Goal: Find specific page/section: Find specific page/section

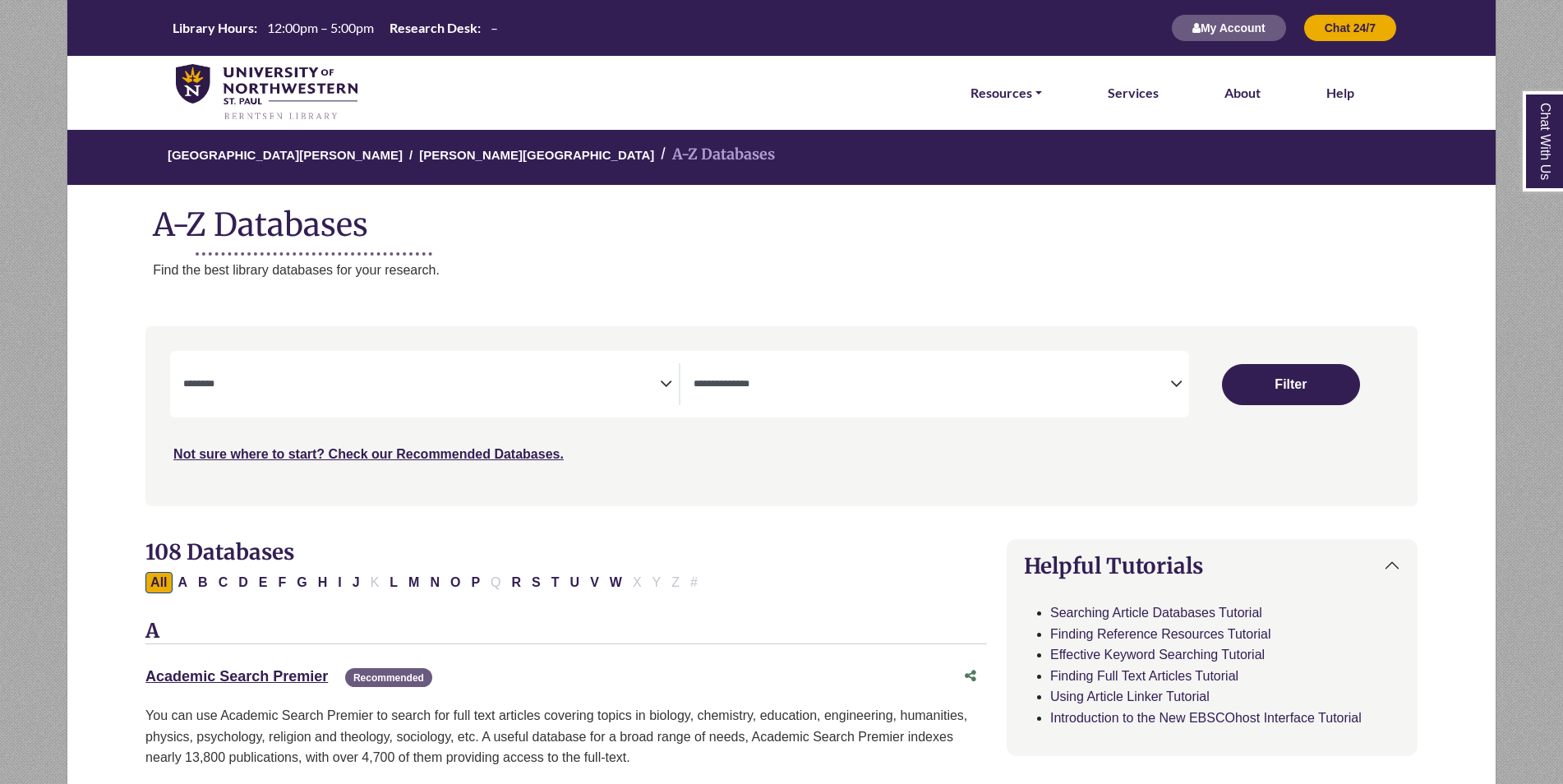
select select "Database Subject Filter"
select select "Database Types Filter"
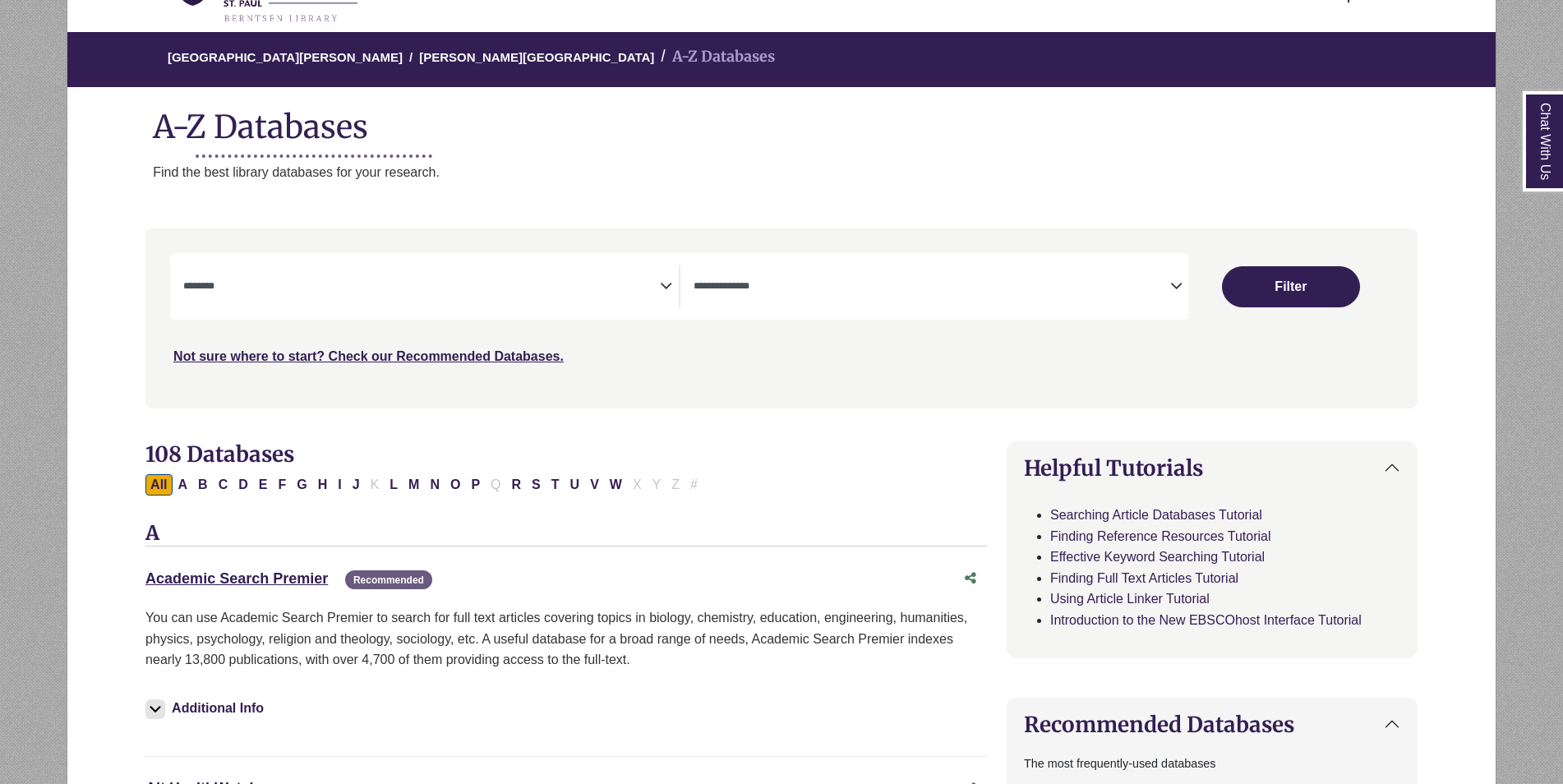
scroll to position [164, 0]
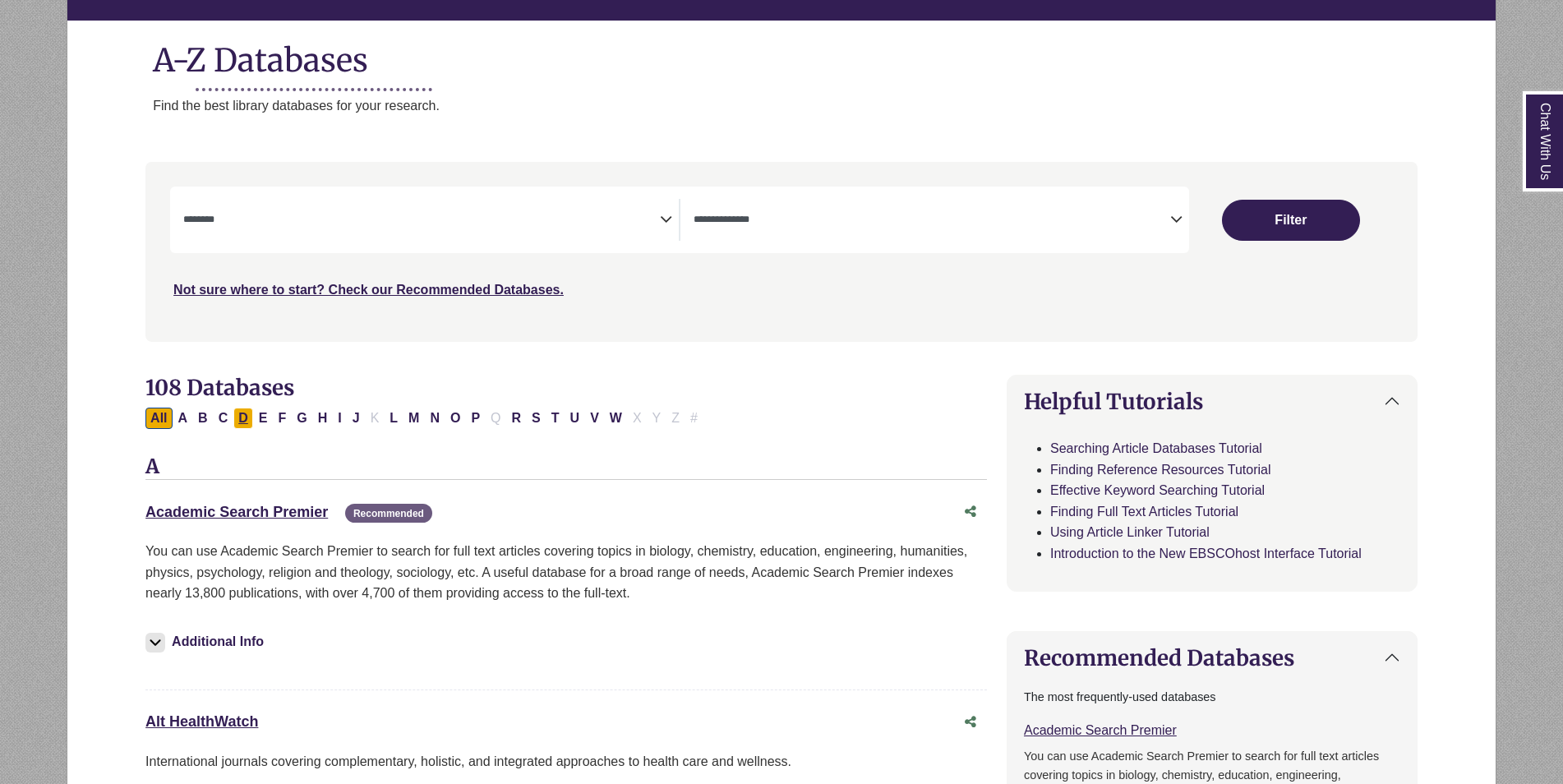
click at [245, 420] on button "D" at bounding box center [244, 419] width 20 height 22
select select "Database Subject Filter"
select select "Database Types Filter"
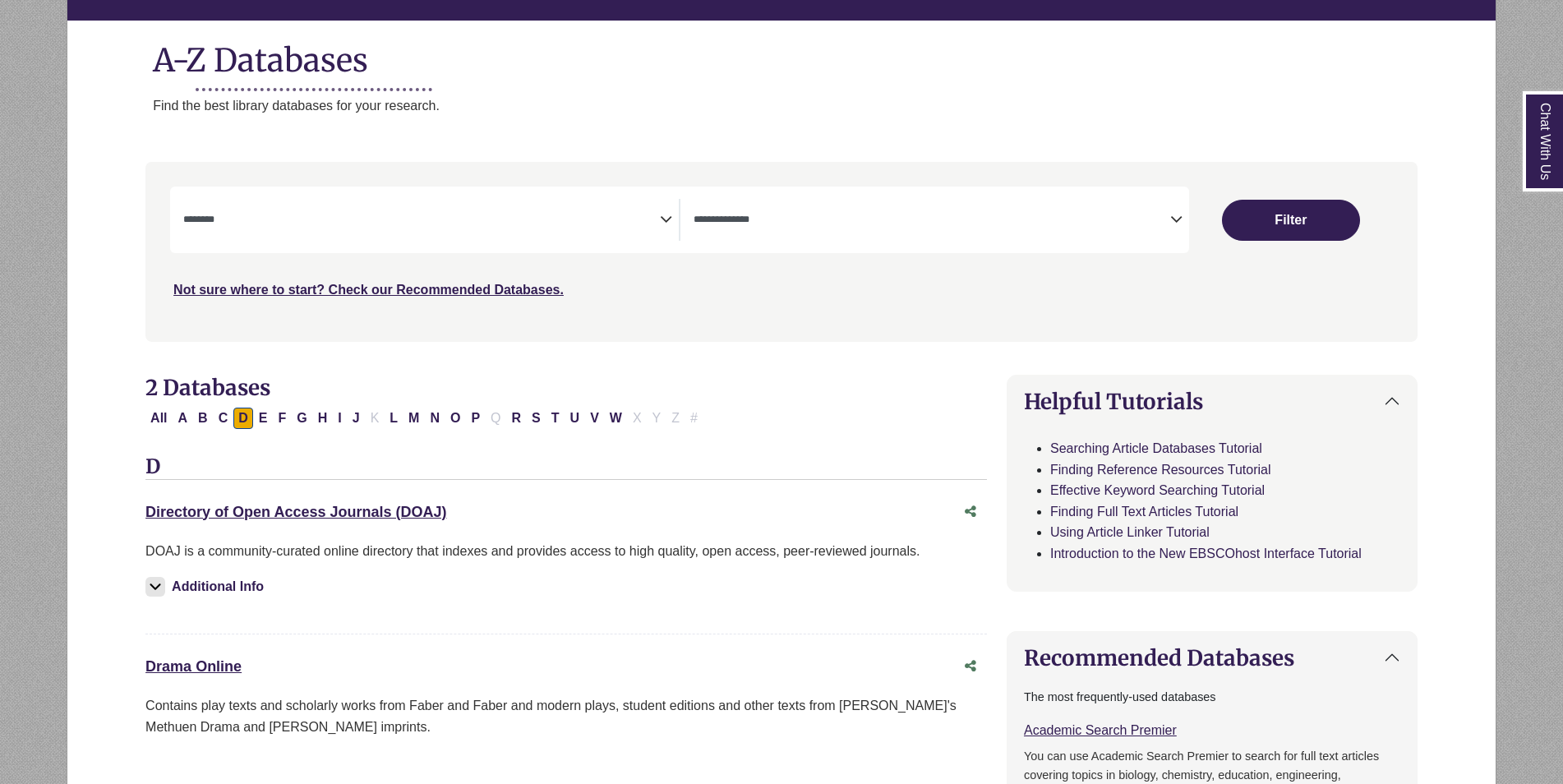
scroll to position [246, 0]
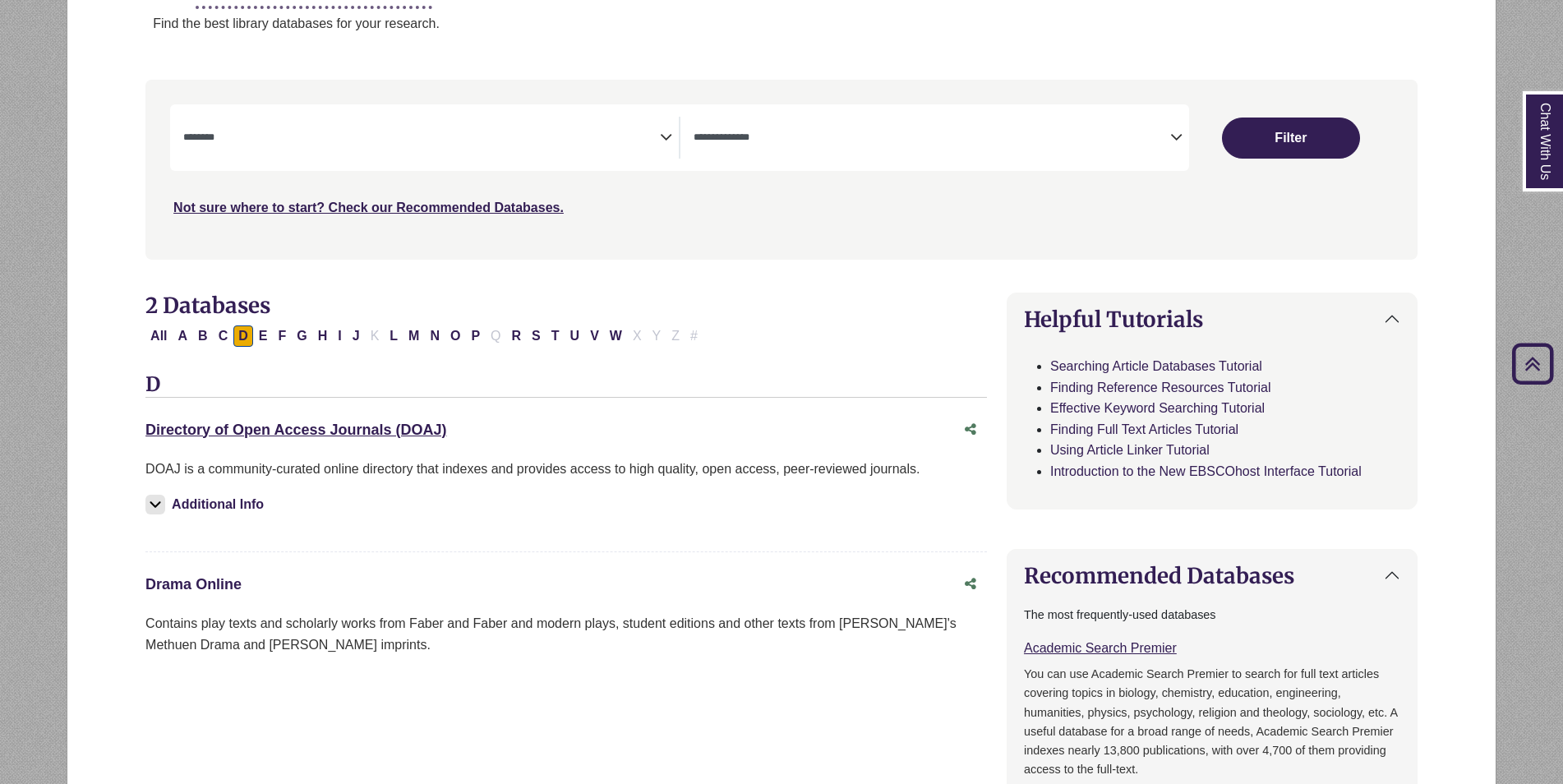
click at [179, 585] on link "Drama Online This link opens in a new window" at bounding box center [193, 585] width 97 height 16
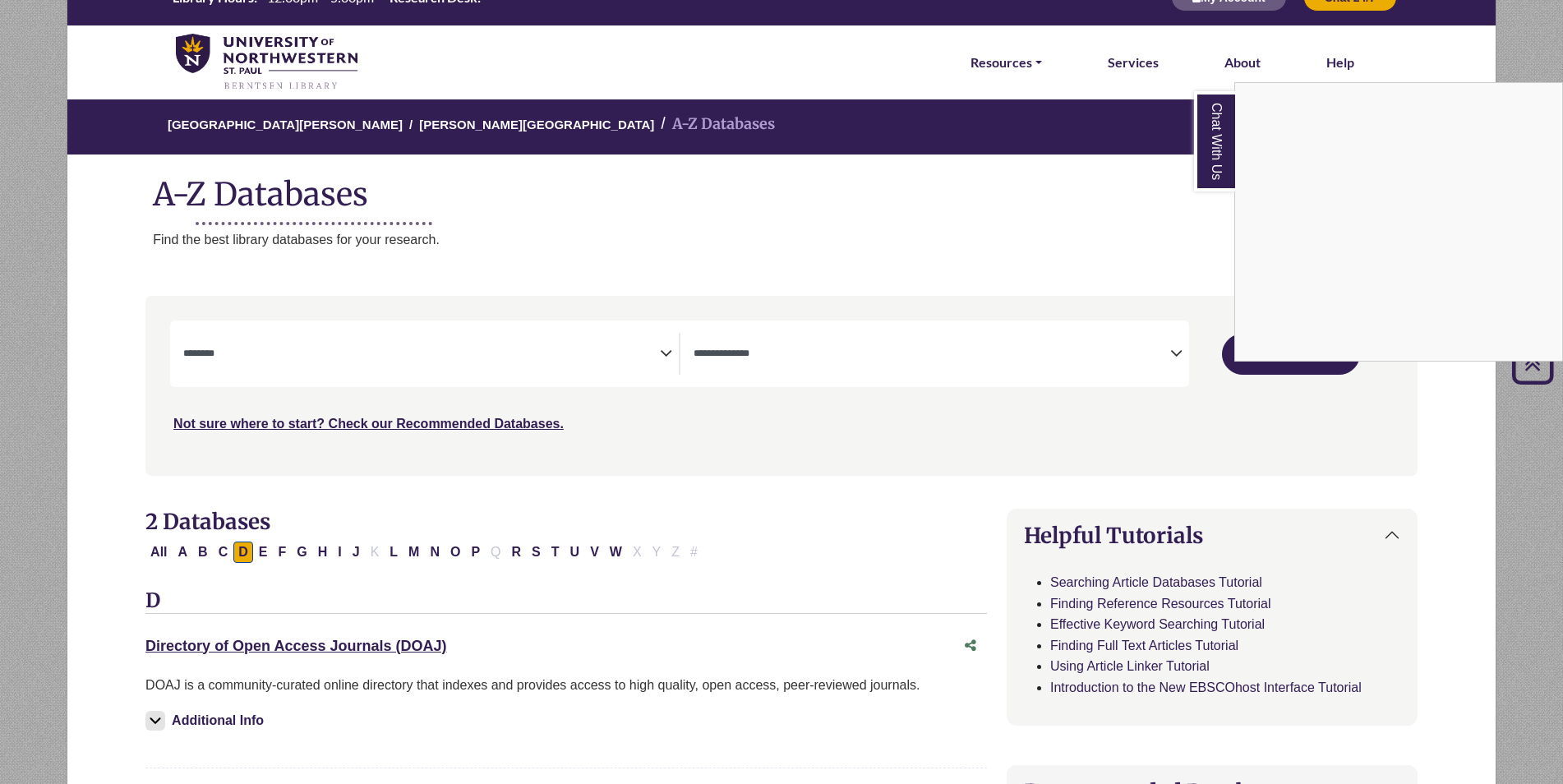
scroll to position [0, 0]
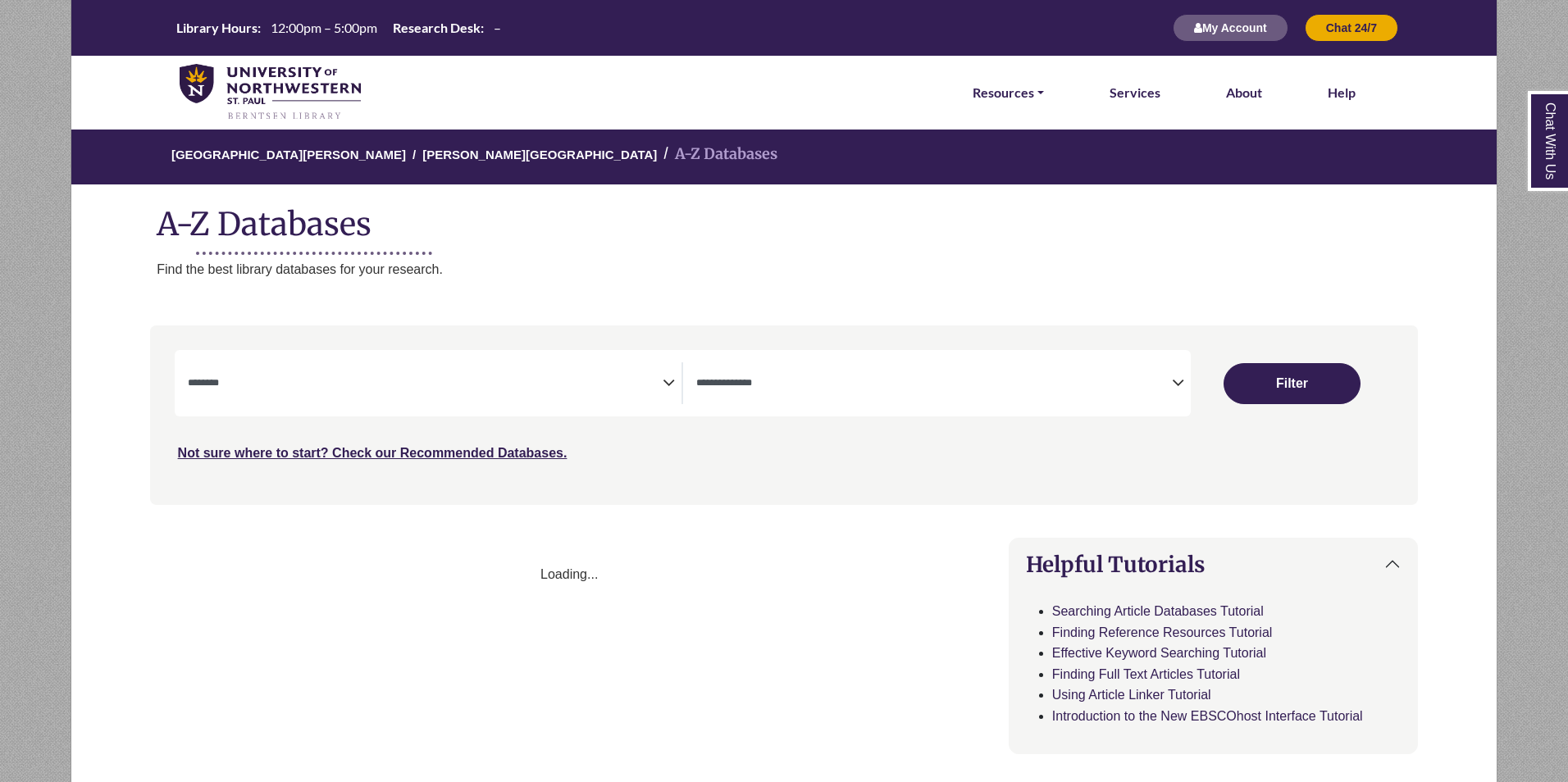
select select "Database Subject Filter"
select select "Database Types Filter"
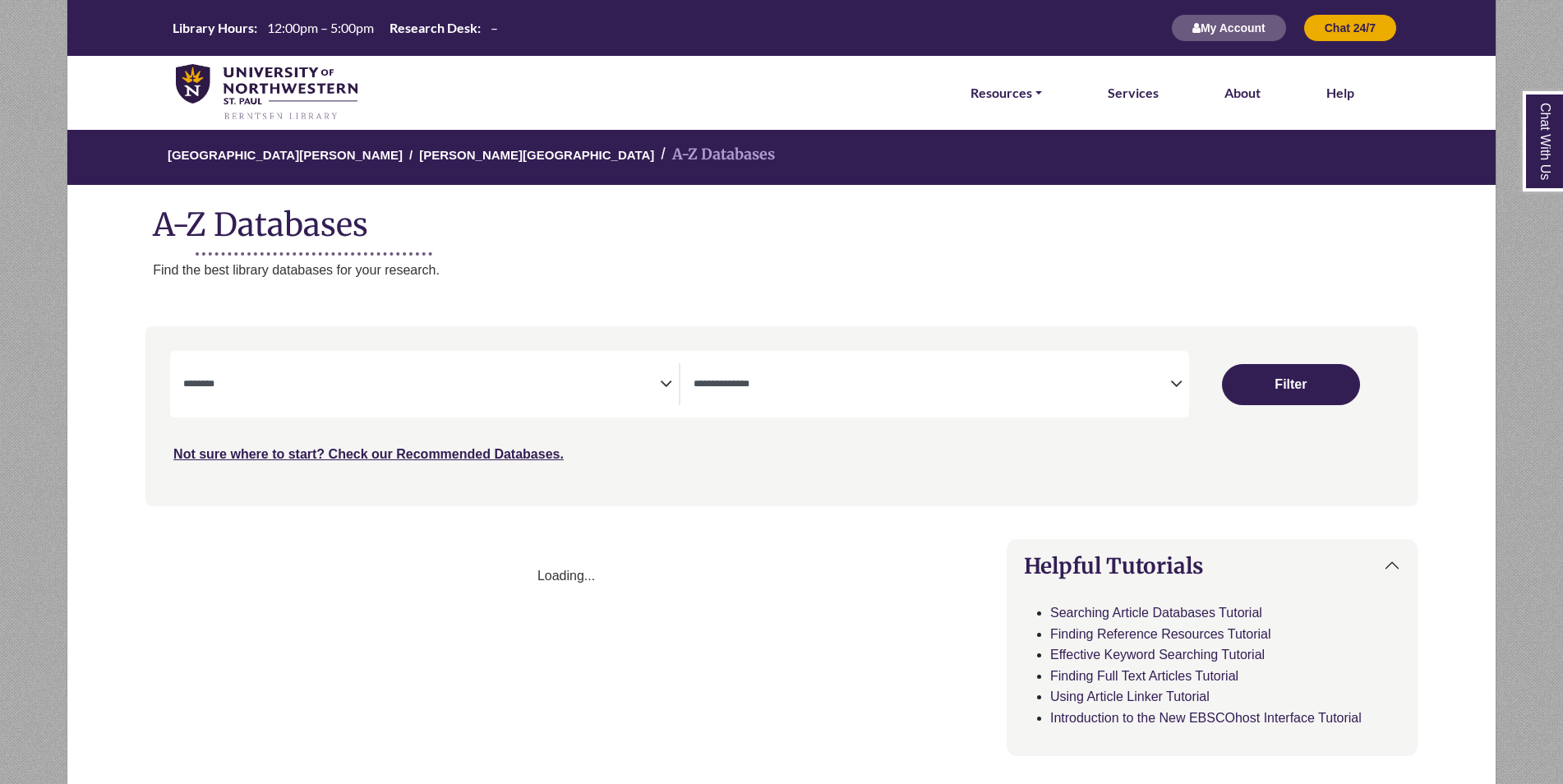
select select "Database Subject Filter"
select select "Database Types Filter"
